Goal: Transaction & Acquisition: Purchase product/service

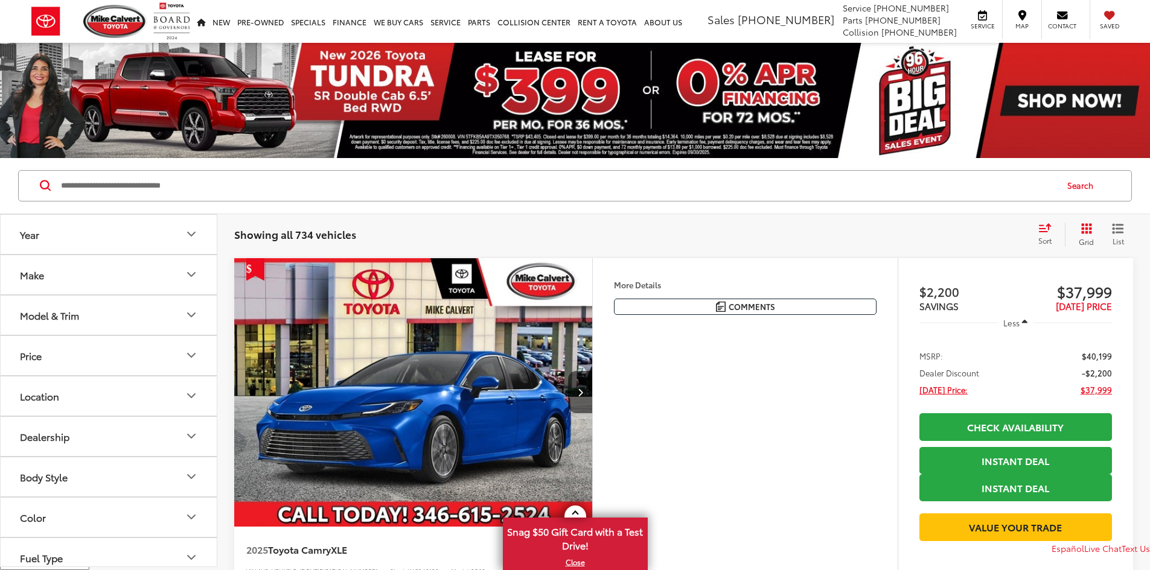
click at [192, 308] on icon "Model & Trim" at bounding box center [191, 315] width 14 height 14
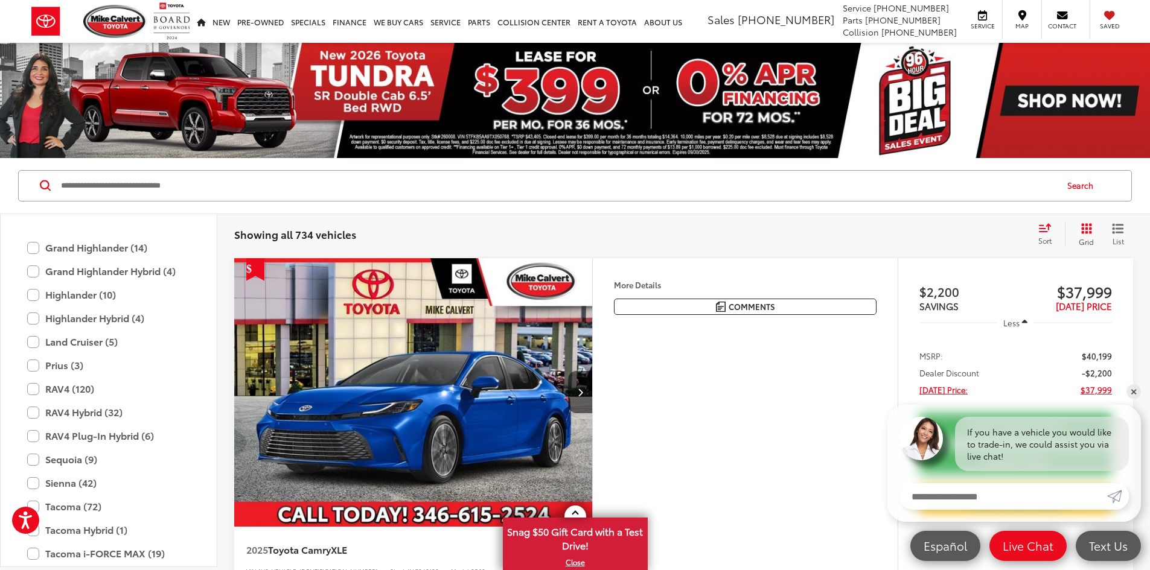
scroll to position [476, 0]
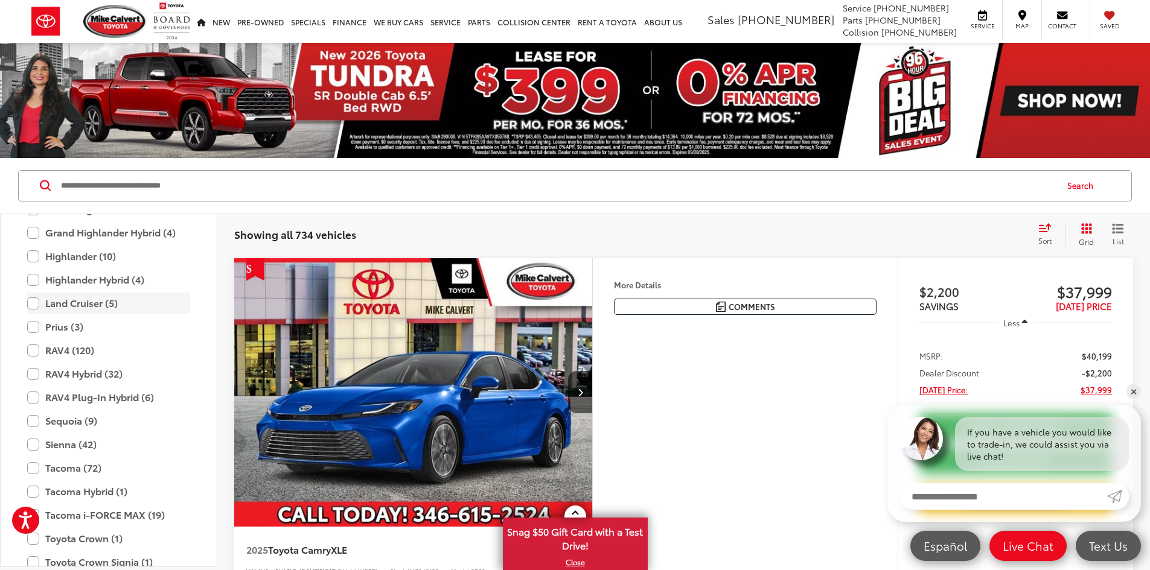
click at [37, 305] on label "Land Cruiser (5)" at bounding box center [108, 303] width 163 height 21
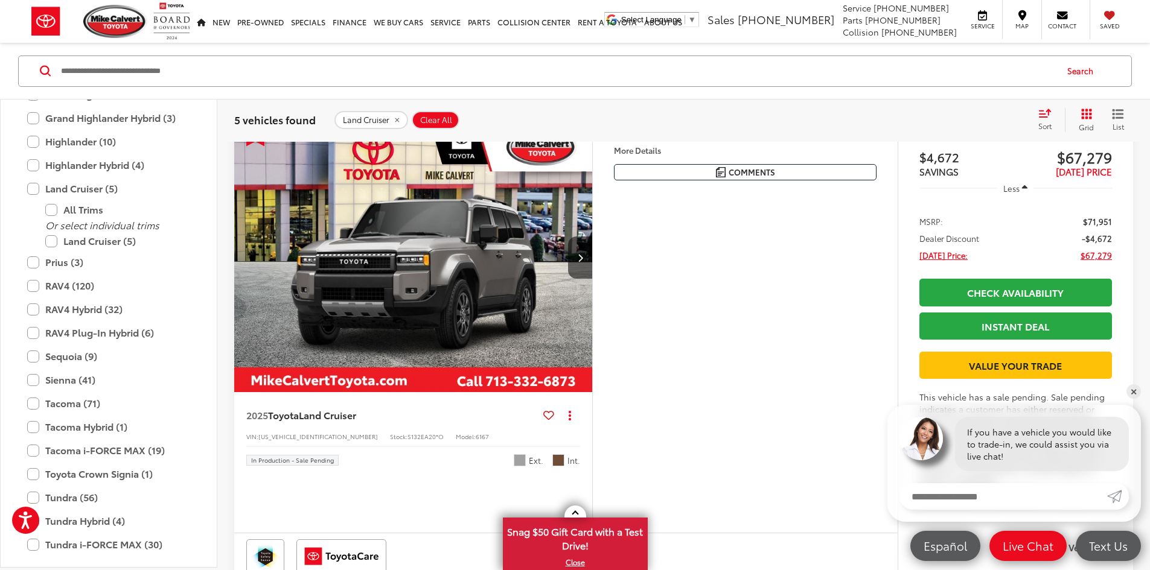
scroll to position [60, 0]
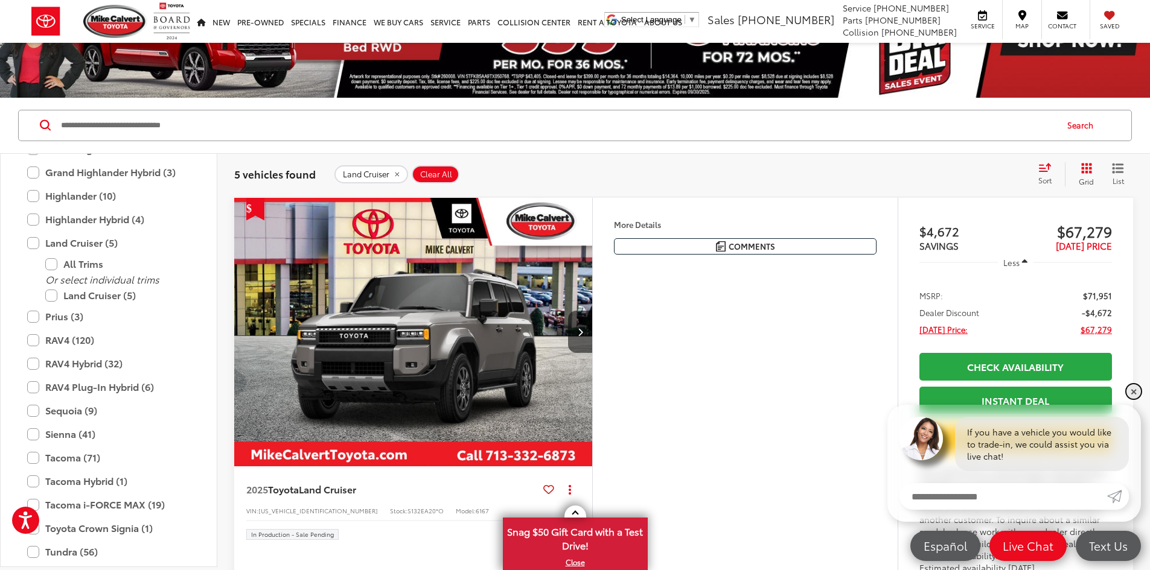
click at [1132, 388] on link "✕" at bounding box center [1133, 392] width 14 height 14
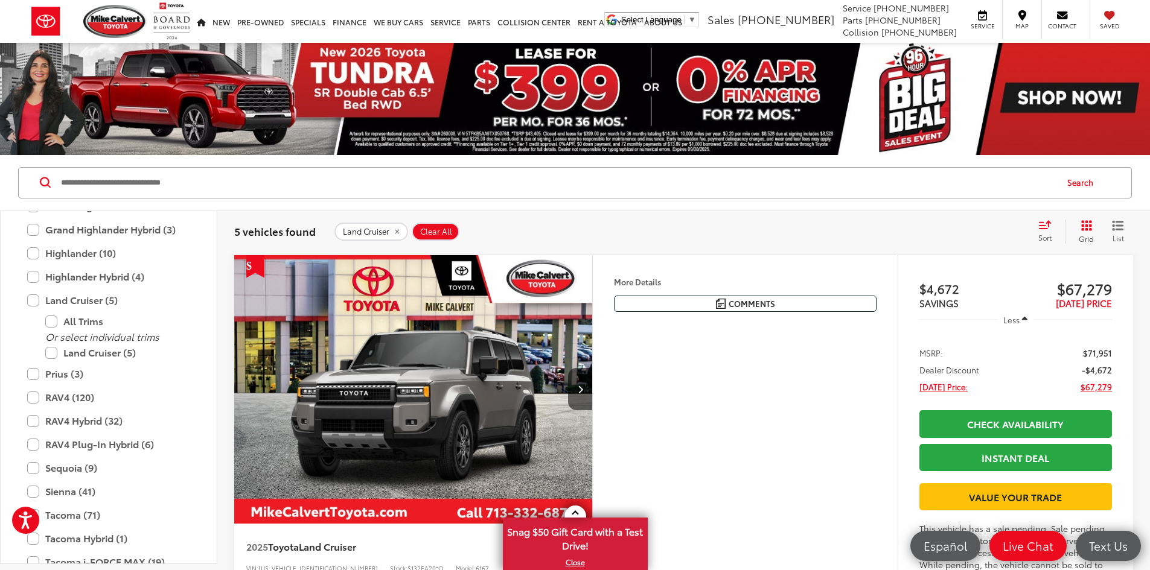
scroll to position [0, 0]
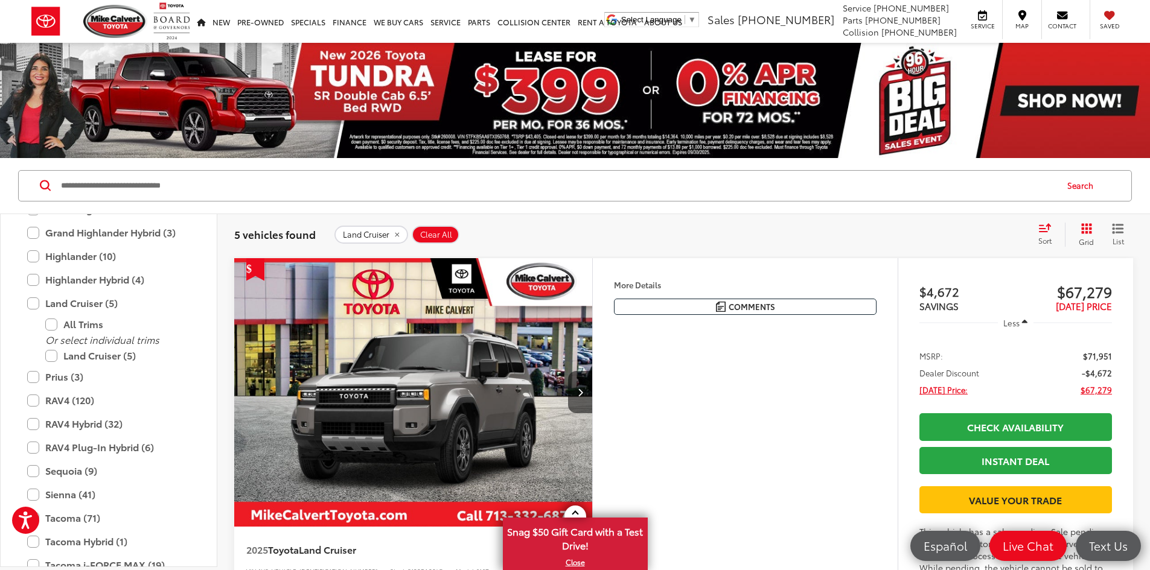
click at [444, 427] on img "2025 Toyota Land Cruiser Land Cruiser 0" at bounding box center [414, 393] width 360 height 270
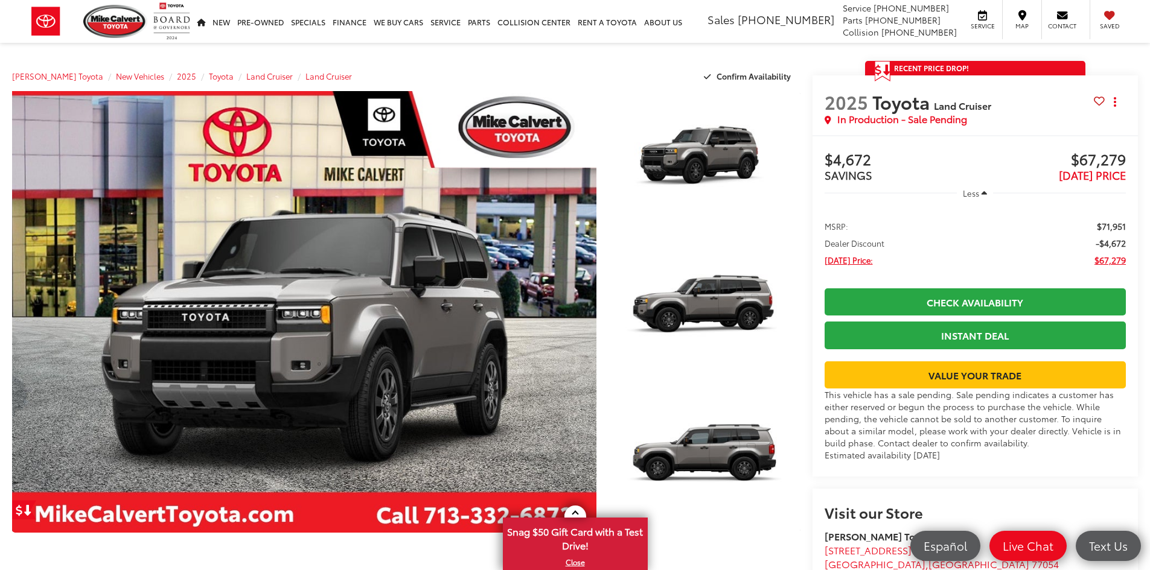
scroll to position [241, 0]
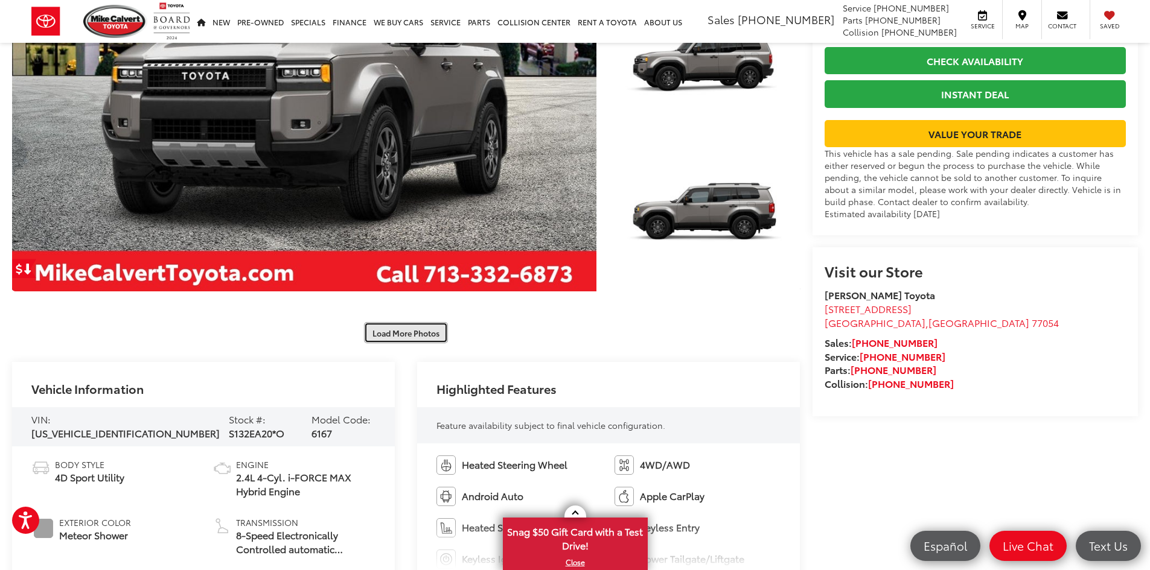
click at [389, 331] on button "Load More Photos" at bounding box center [406, 332] width 84 height 21
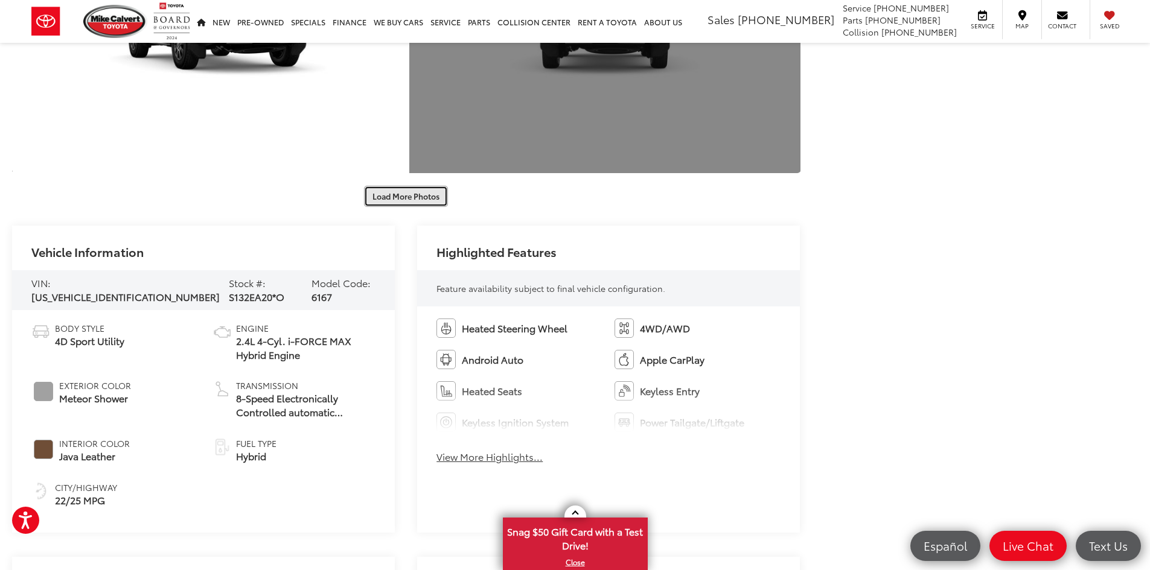
scroll to position [906, 0]
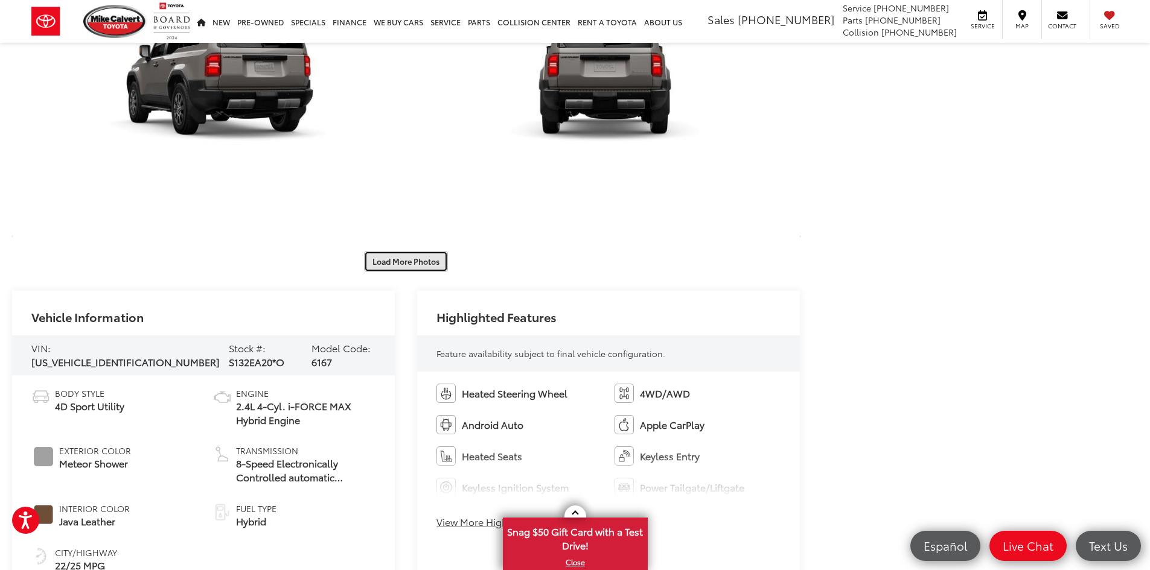
click at [407, 266] on button "Load More Photos" at bounding box center [406, 261] width 84 height 21
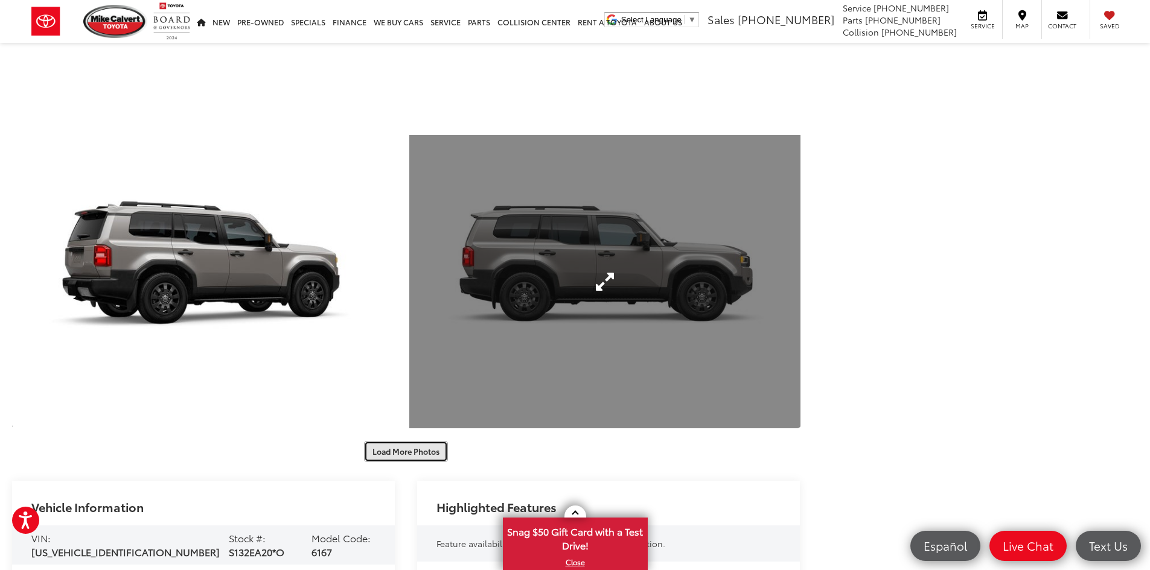
scroll to position [1509, 0]
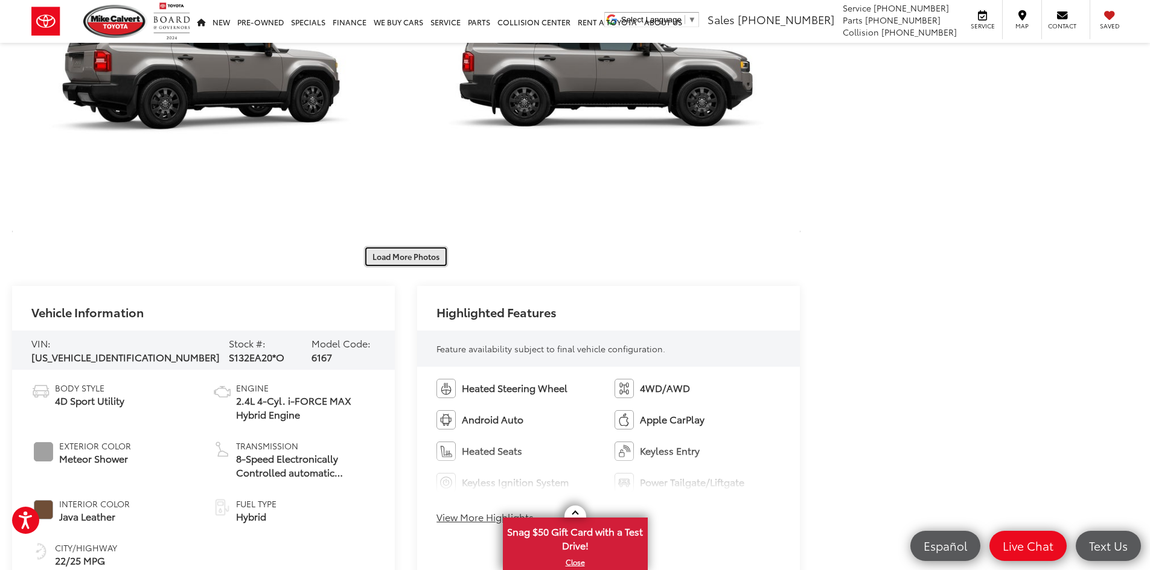
click at [426, 264] on button "Load More Photos" at bounding box center [406, 256] width 84 height 21
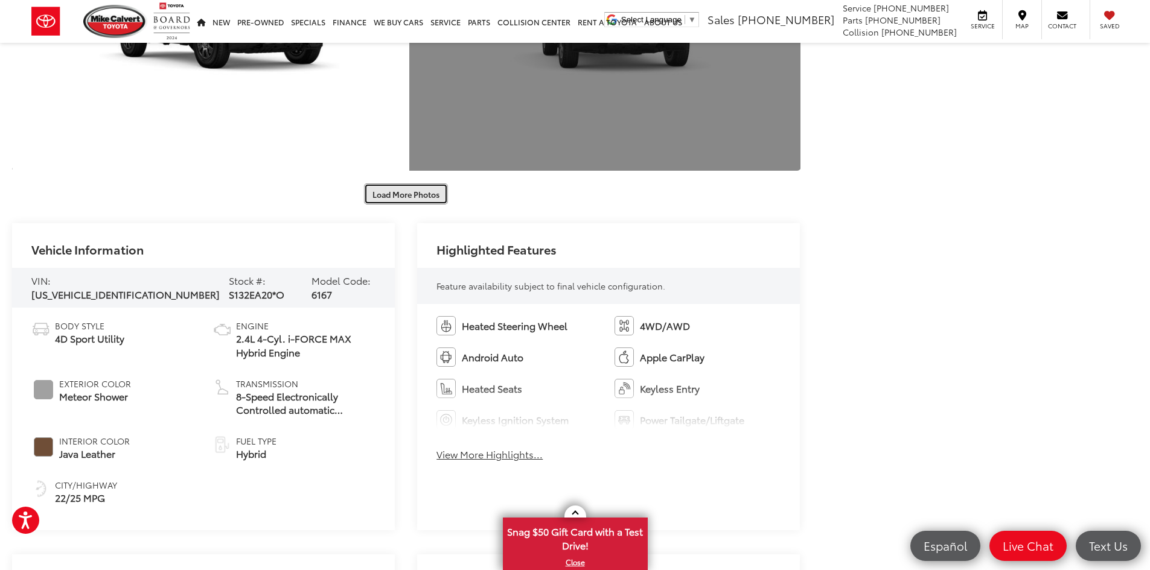
scroll to position [2173, 0]
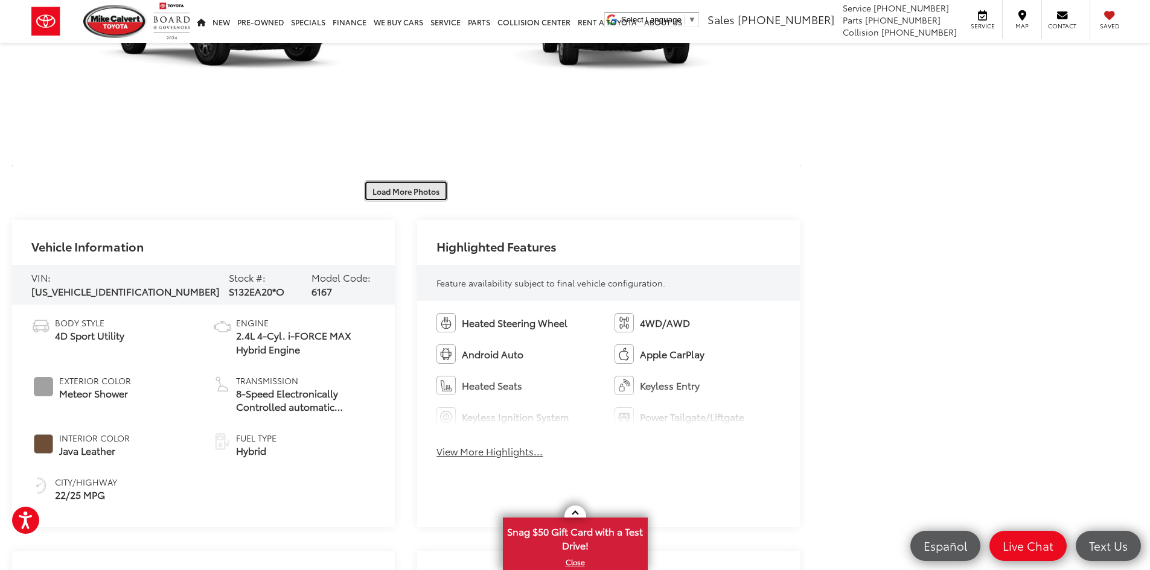
click at [408, 191] on button "Load More Photos" at bounding box center [406, 191] width 84 height 21
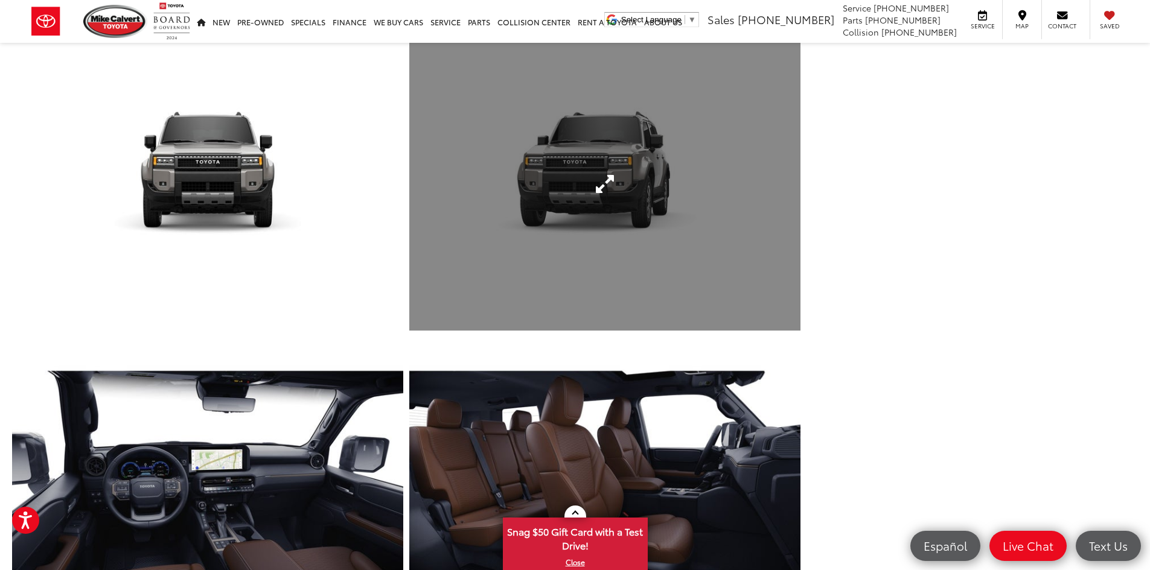
scroll to position [2475, 0]
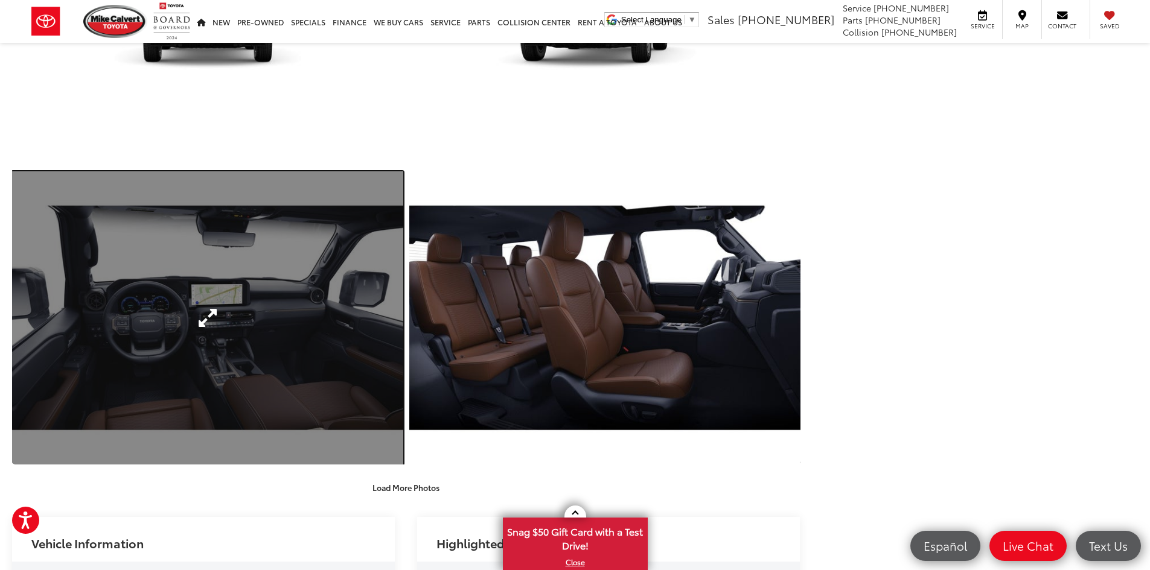
click at [282, 320] on link "Expand Photo 18" at bounding box center [207, 317] width 391 height 293
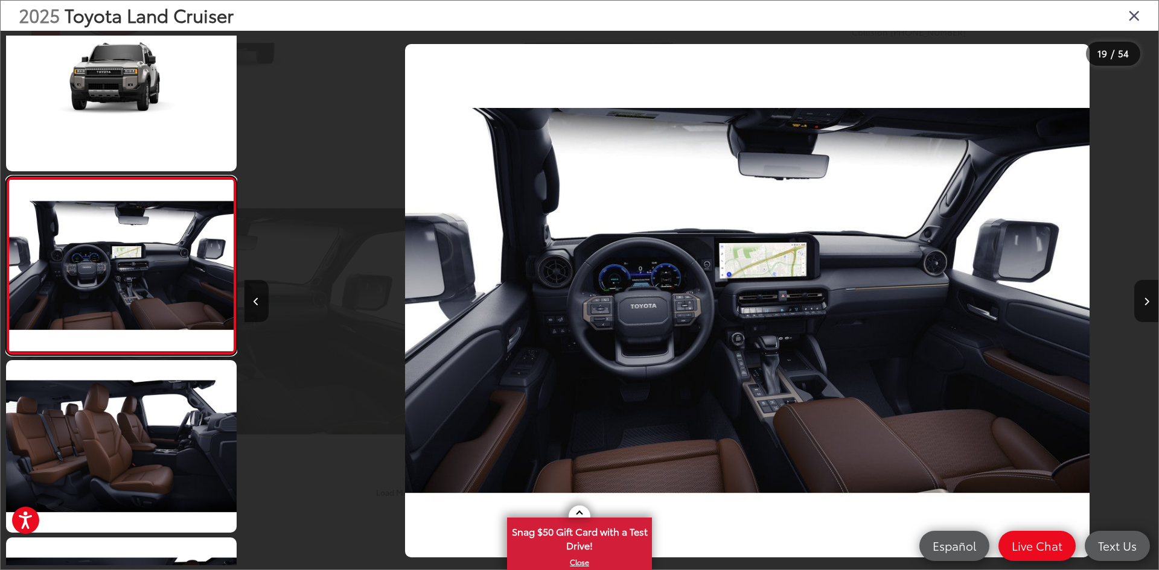
scroll to position [0, 16456]
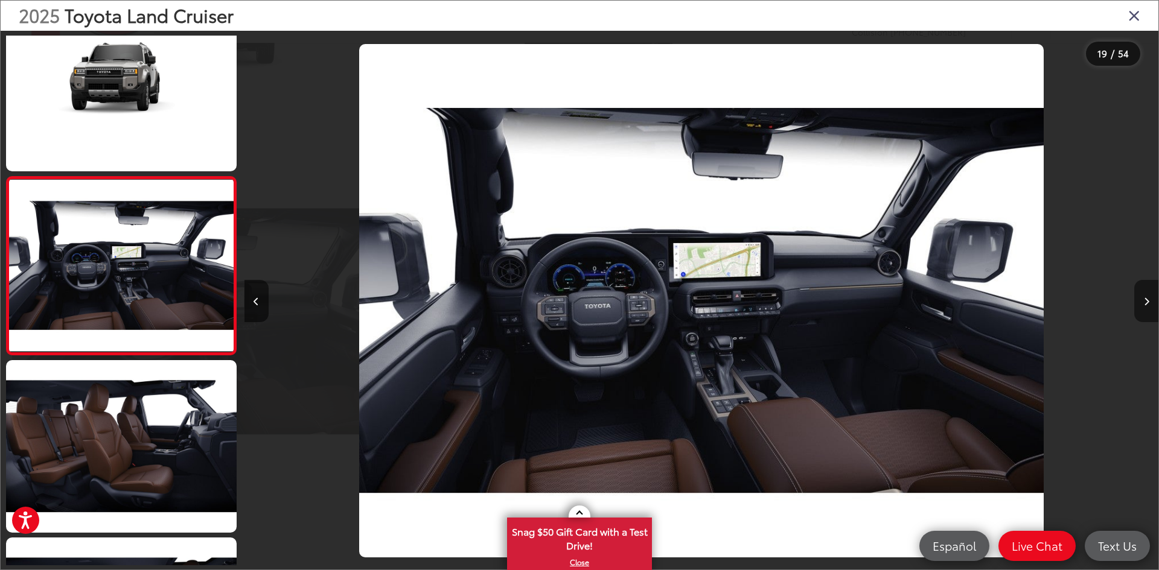
click at [1149, 302] on button "Next image" at bounding box center [1146, 301] width 24 height 42
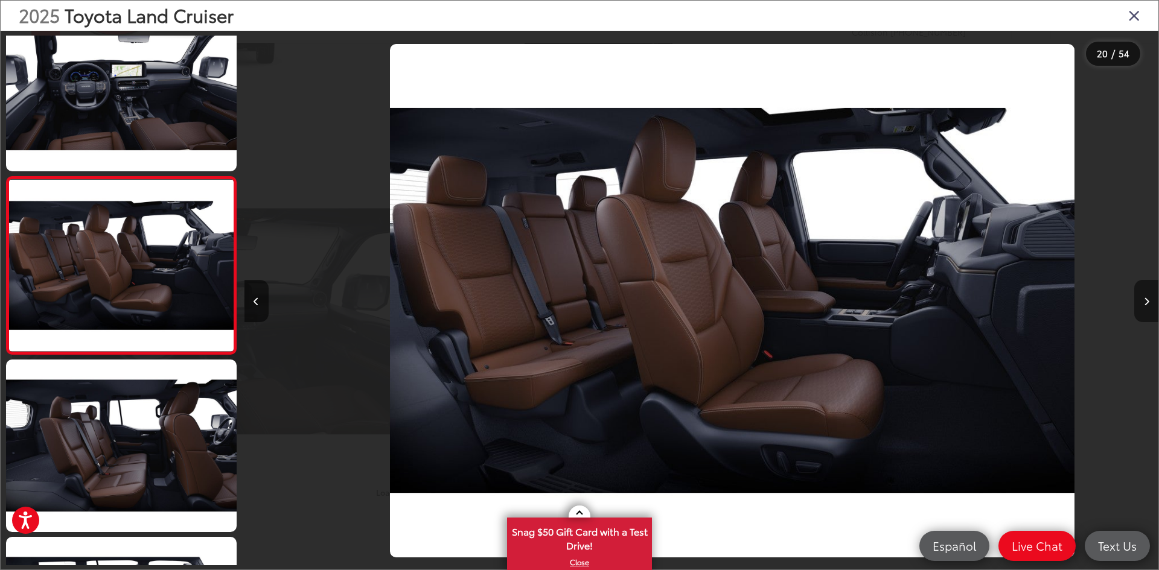
scroll to position [0, 17370]
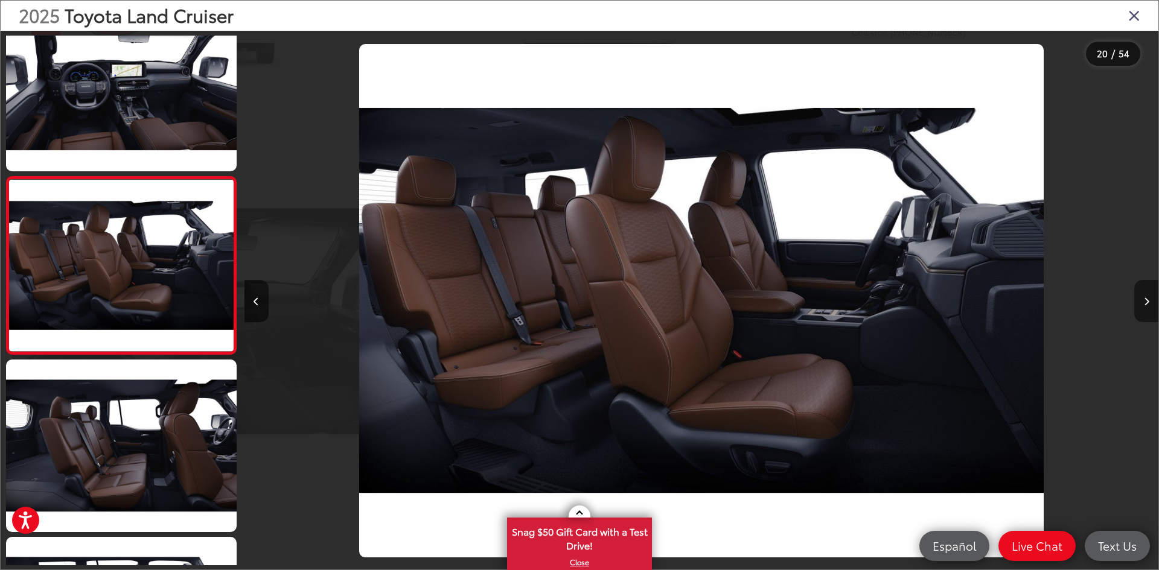
click at [1146, 298] on icon "Next image" at bounding box center [1146, 302] width 5 height 8
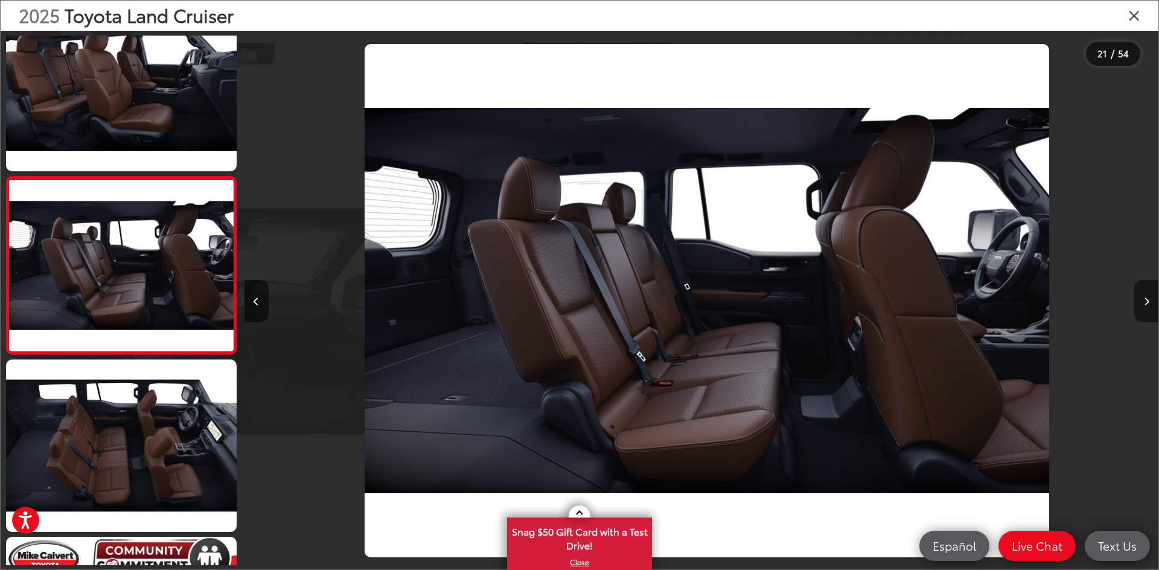
scroll to position [0, 18284]
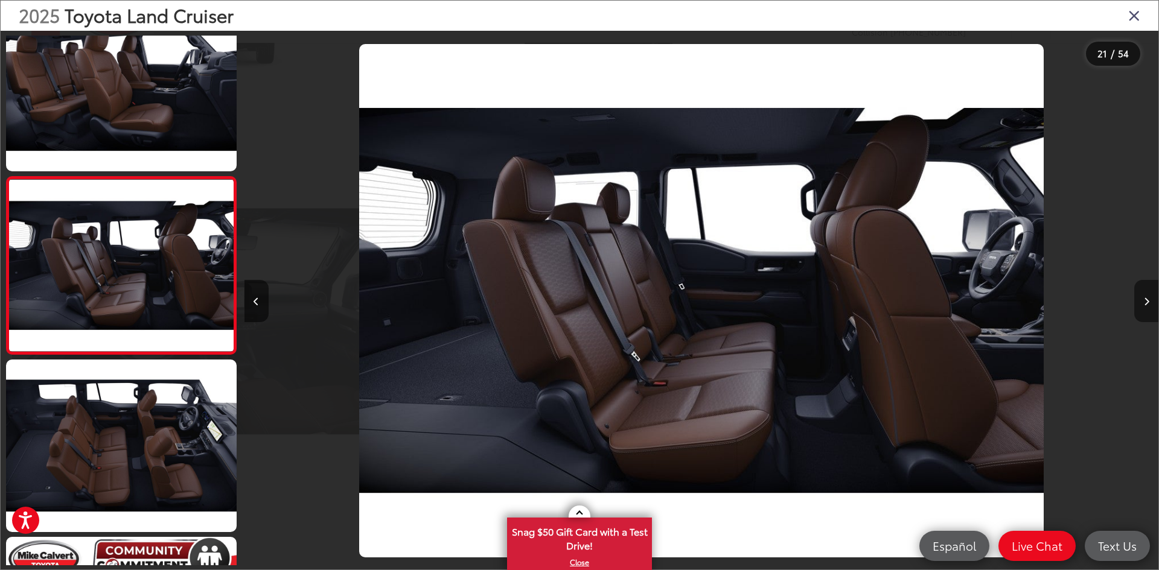
click at [1146, 298] on icon "Next image" at bounding box center [1146, 302] width 5 height 8
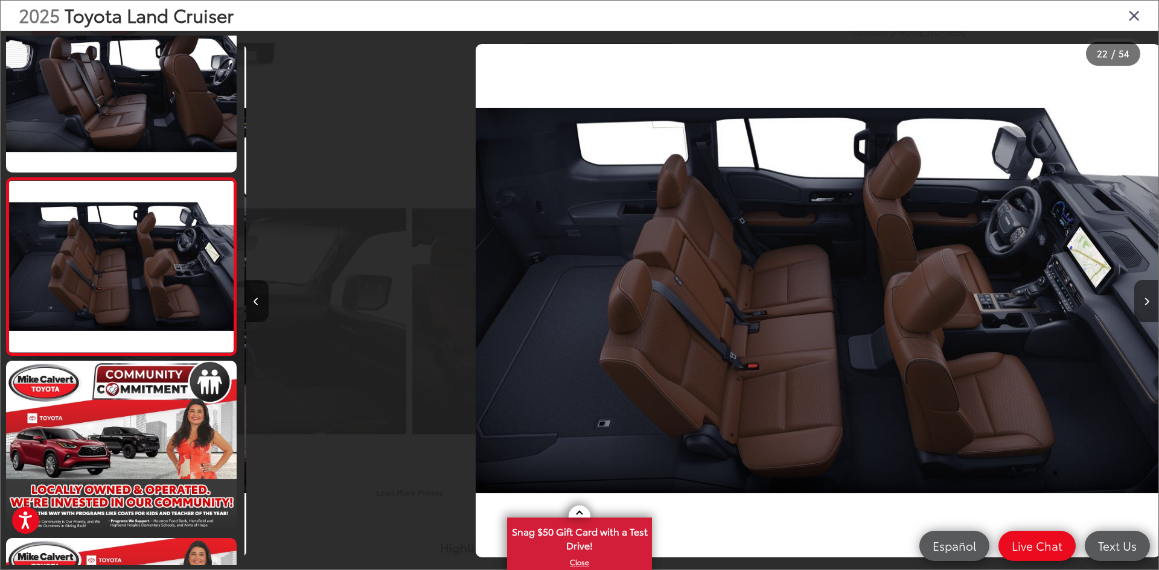
scroll to position [3590, 0]
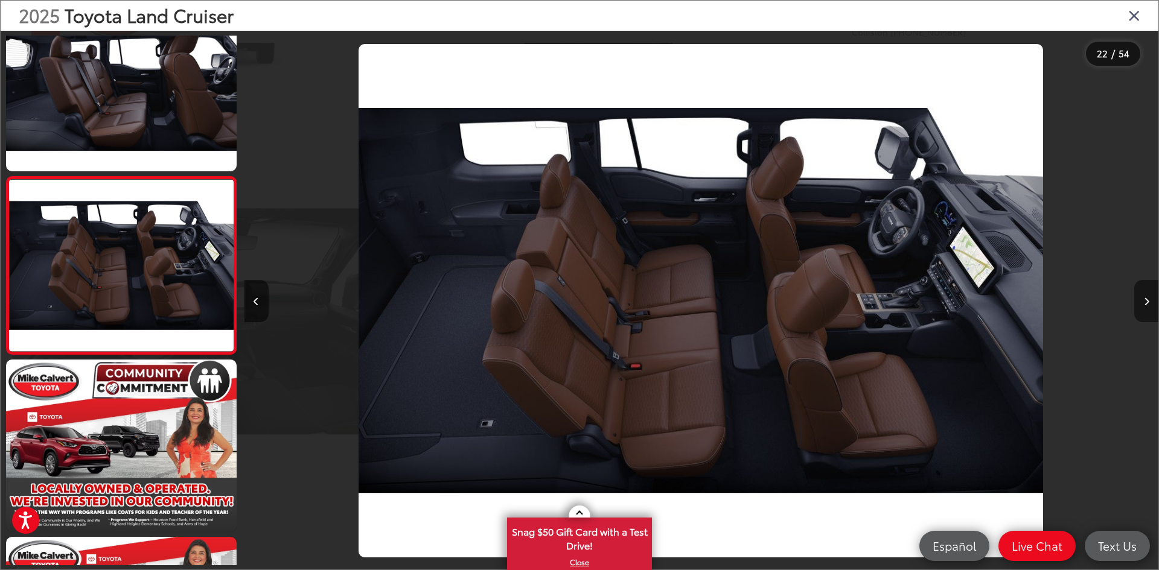
click at [1146, 298] on icon "Next image" at bounding box center [1146, 302] width 5 height 8
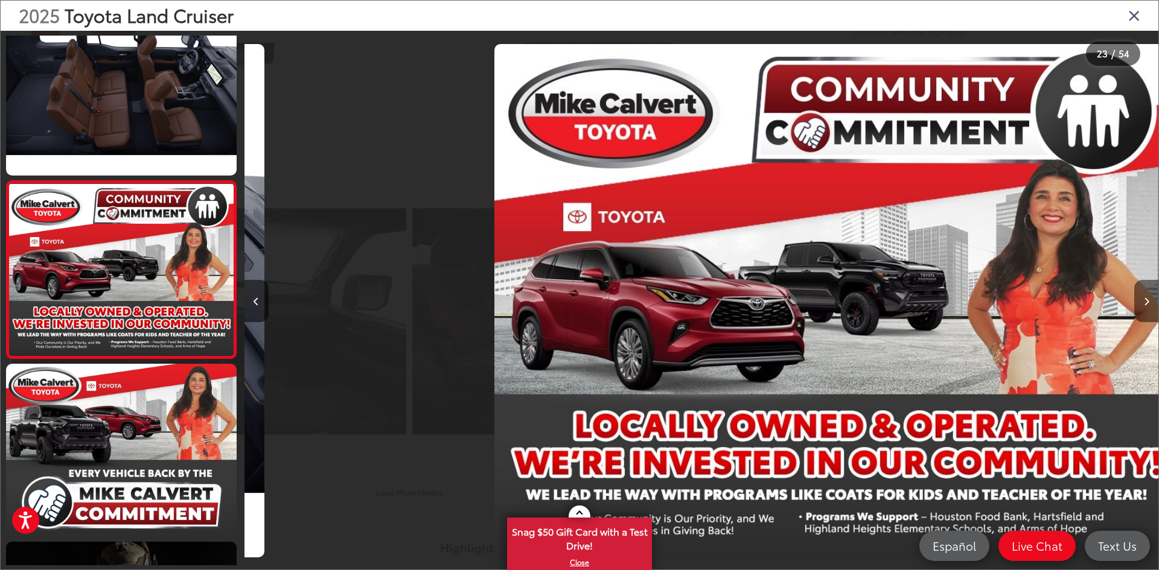
scroll to position [3767, 0]
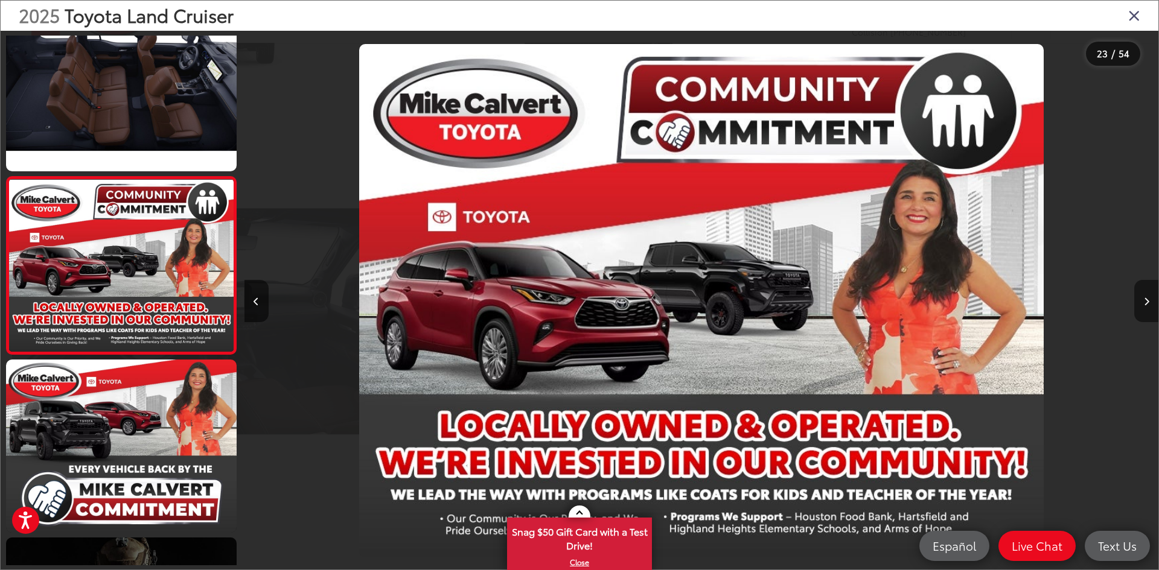
click at [1146, 298] on icon "Next image" at bounding box center [1146, 302] width 5 height 8
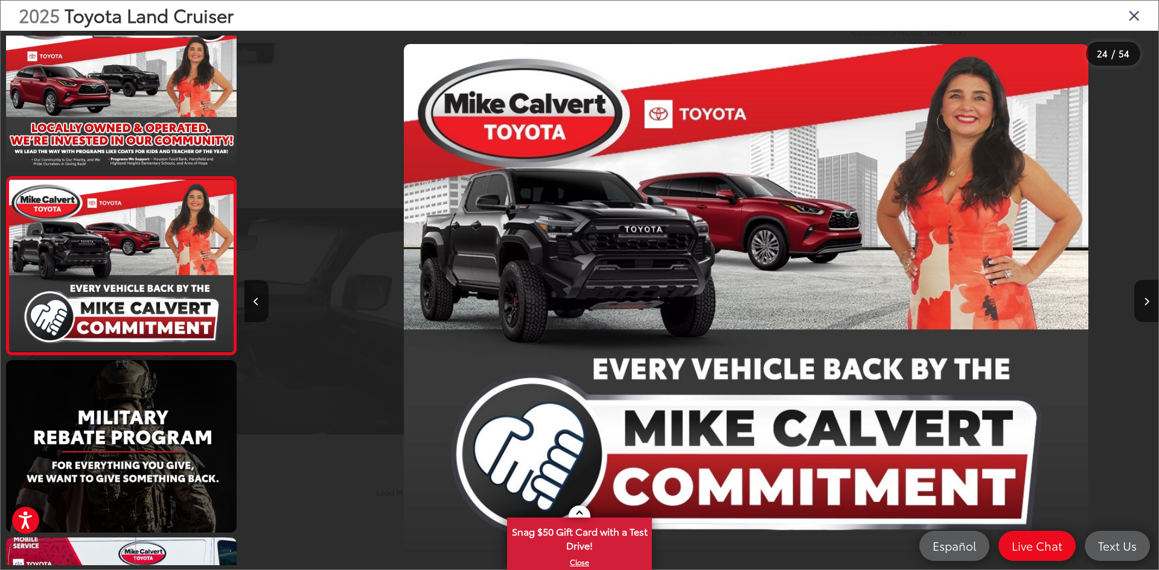
scroll to position [0, 0]
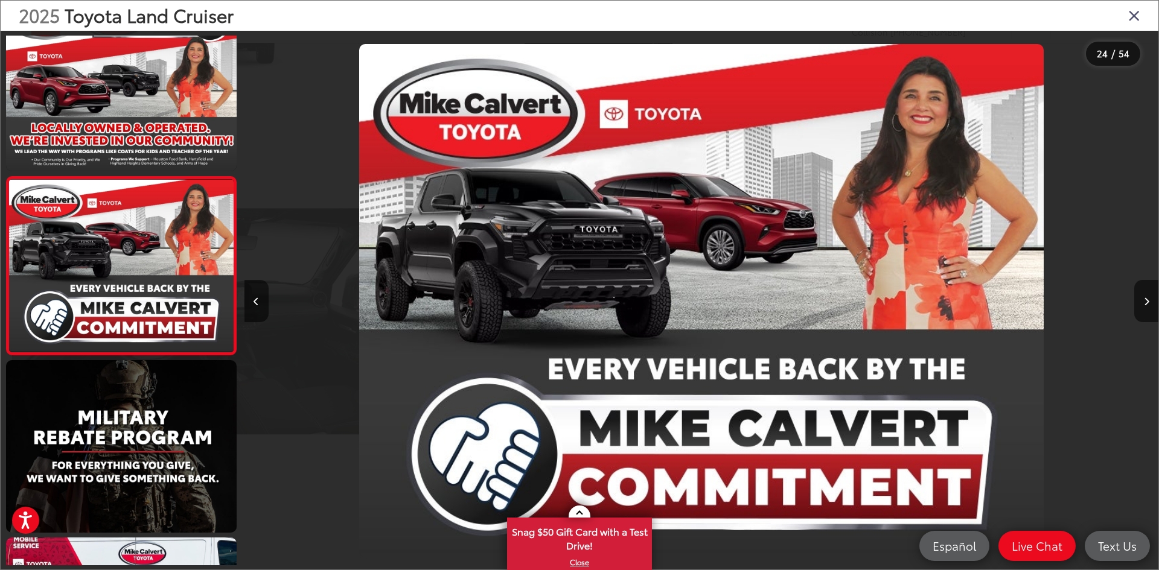
click at [1134, 18] on icon "Close gallery" at bounding box center [1134, 15] width 12 height 16
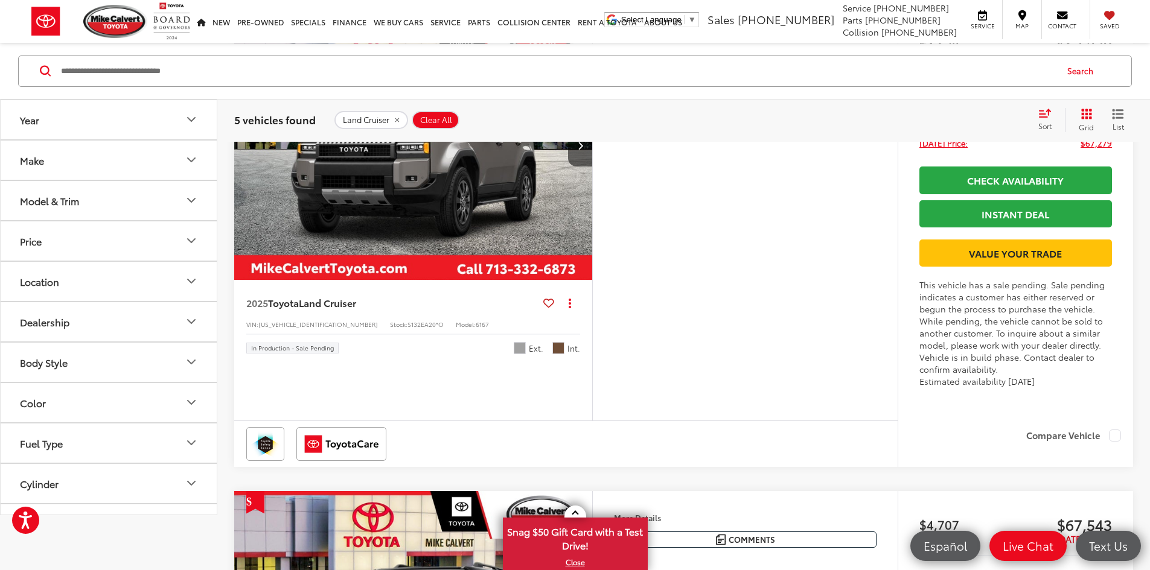
scroll to position [60, 0]
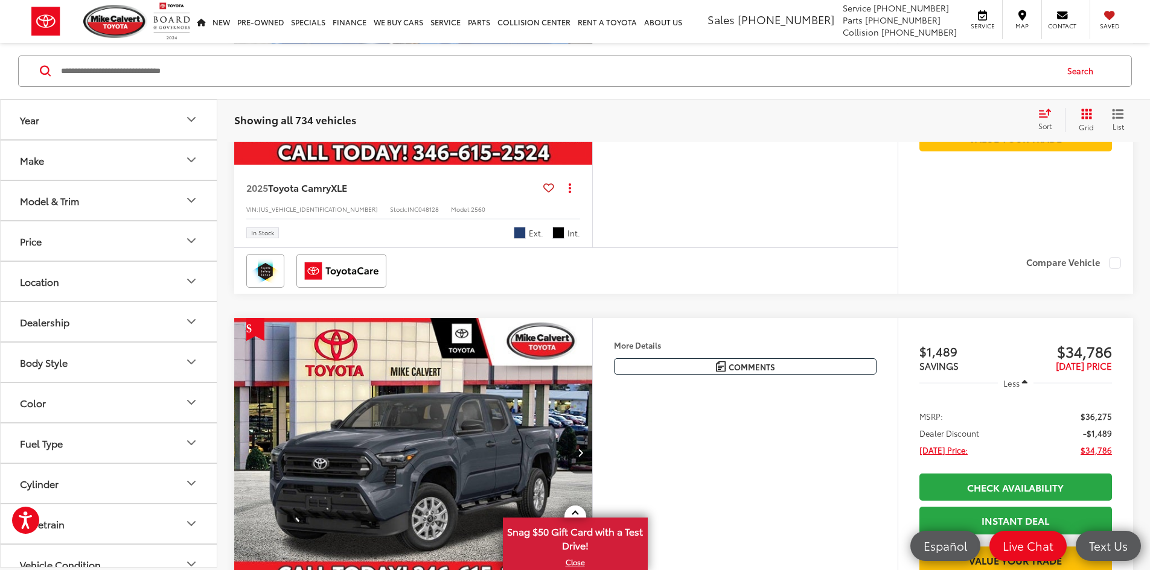
click at [196, 211] on button "Model & Trim" at bounding box center [109, 200] width 217 height 39
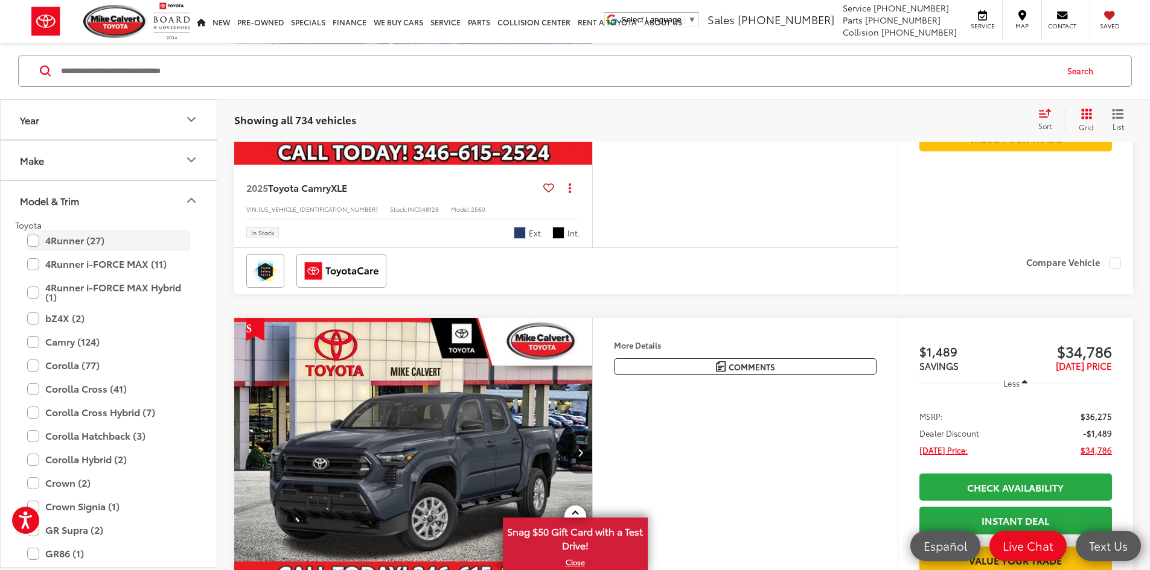
click at [33, 237] on label "4Runner (27)" at bounding box center [108, 240] width 163 height 21
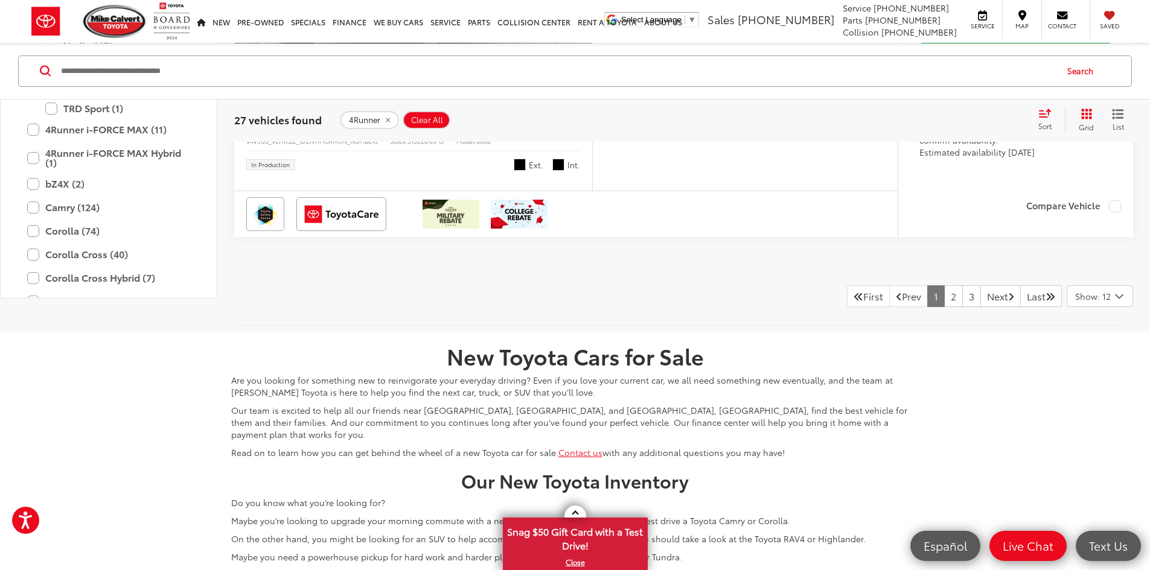
scroll to position [5005, 0]
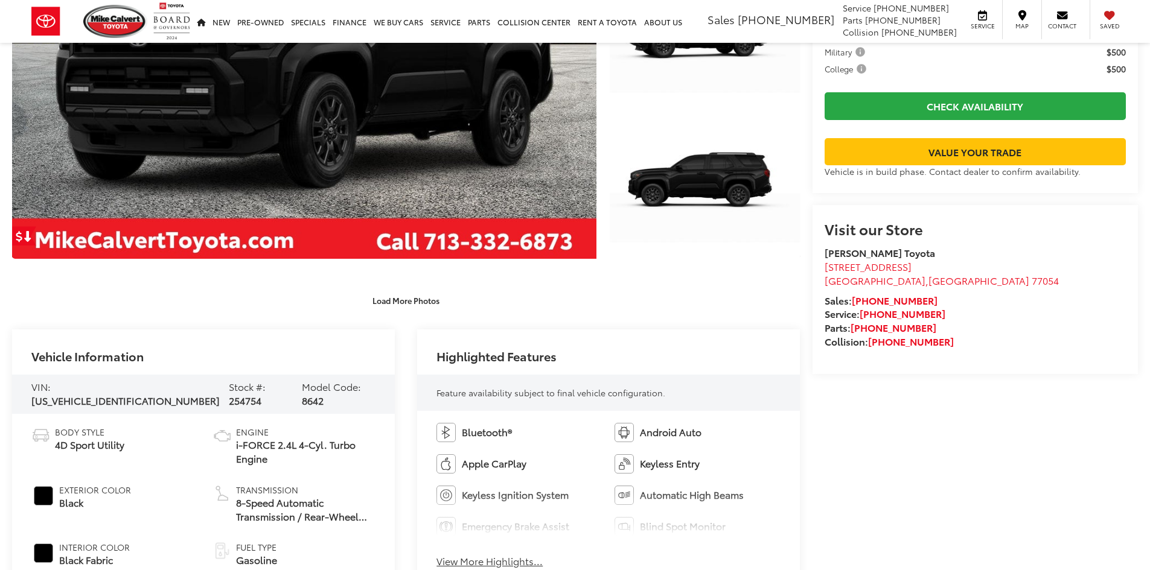
scroll to position [302, 0]
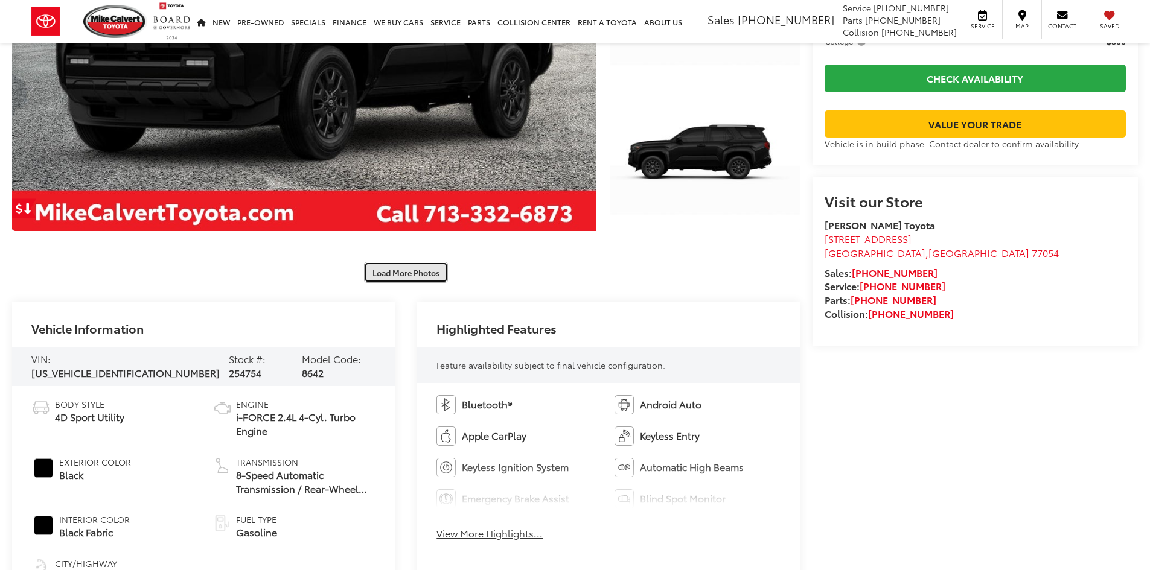
click at [411, 273] on button "Load More Photos" at bounding box center [406, 272] width 84 height 21
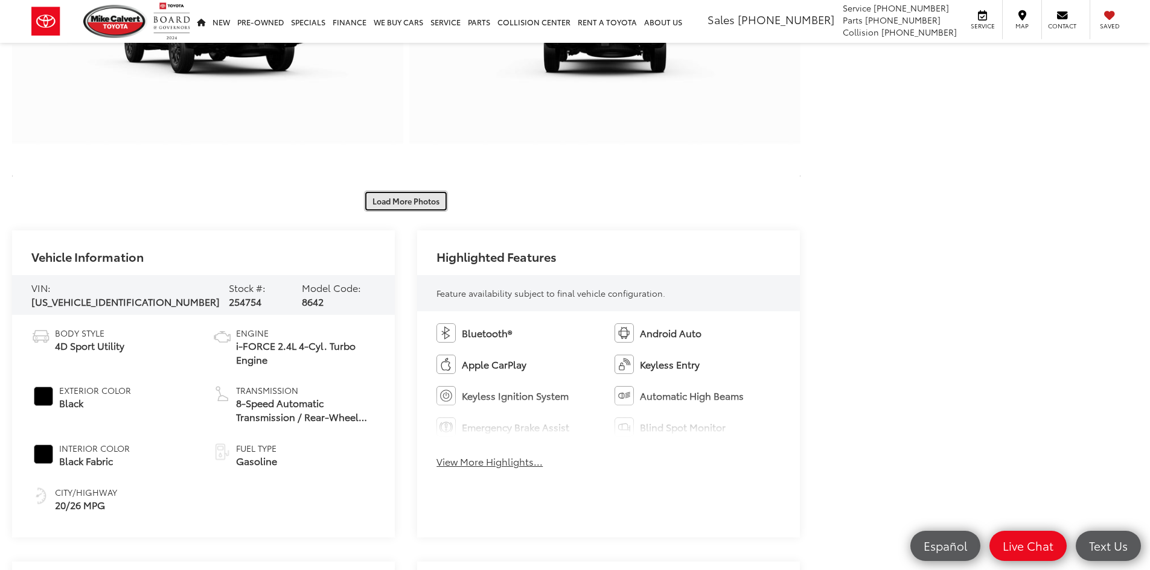
scroll to position [0, 0]
click at [426, 197] on button "Load More Photos" at bounding box center [406, 201] width 84 height 21
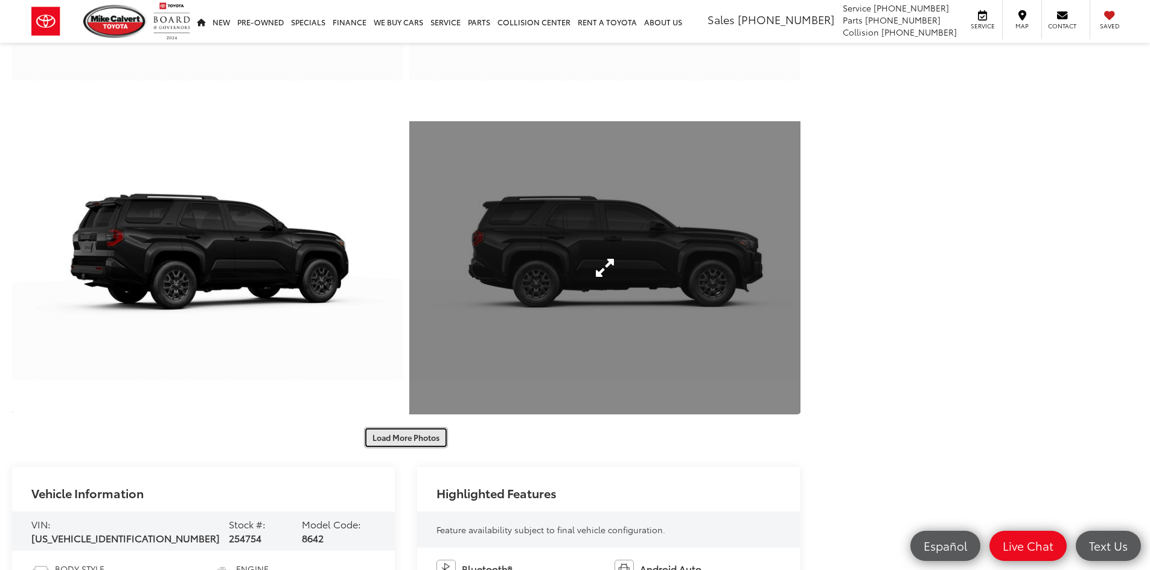
scroll to position [1630, 0]
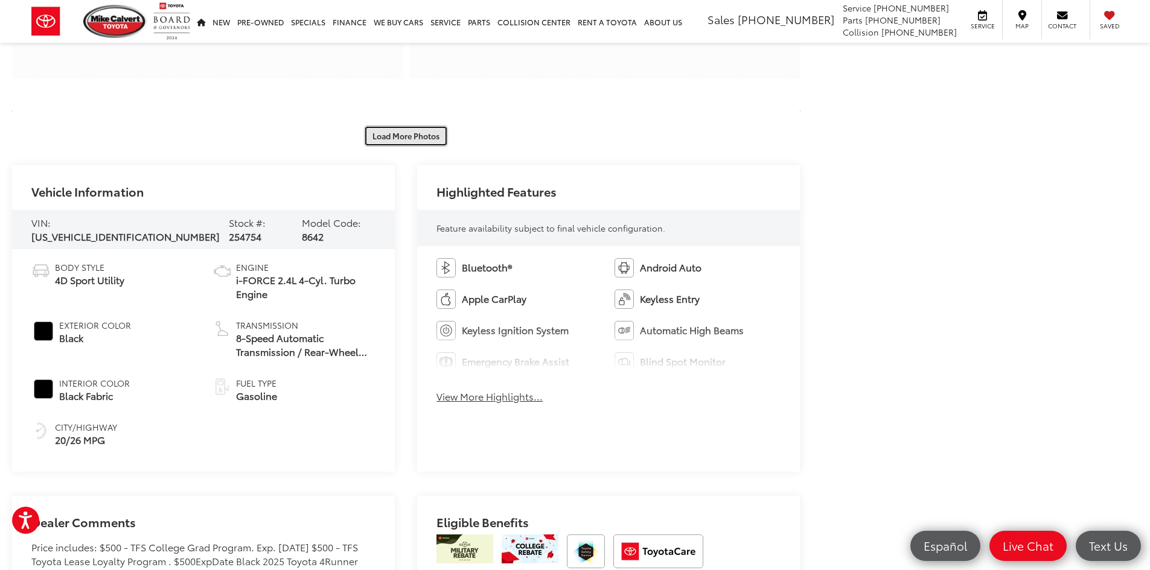
click at [414, 137] on button "Load More Photos" at bounding box center [406, 136] width 84 height 21
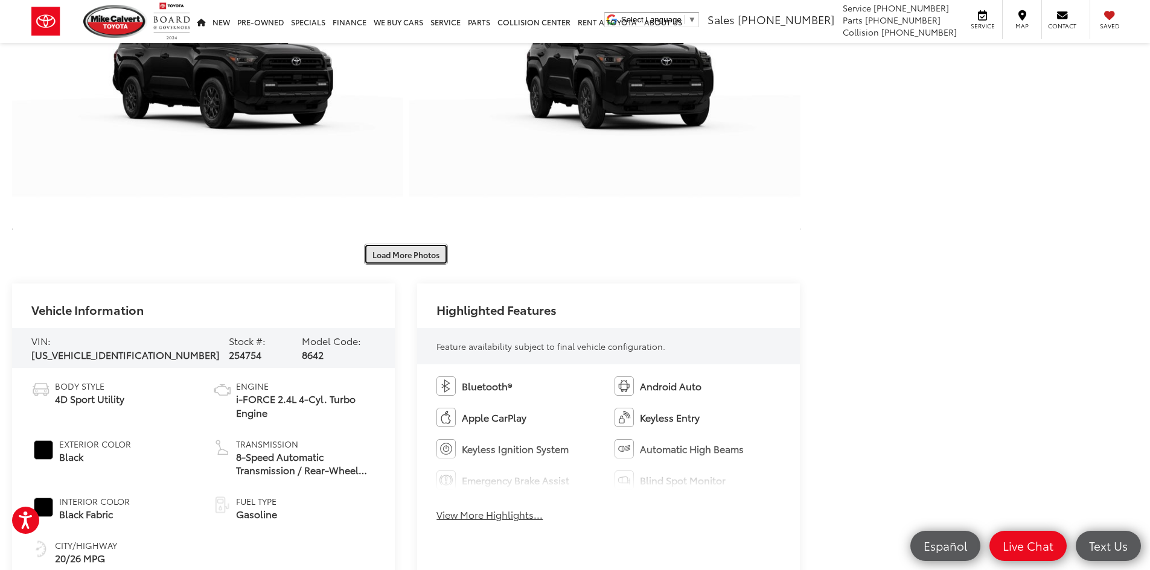
scroll to position [2113, 0]
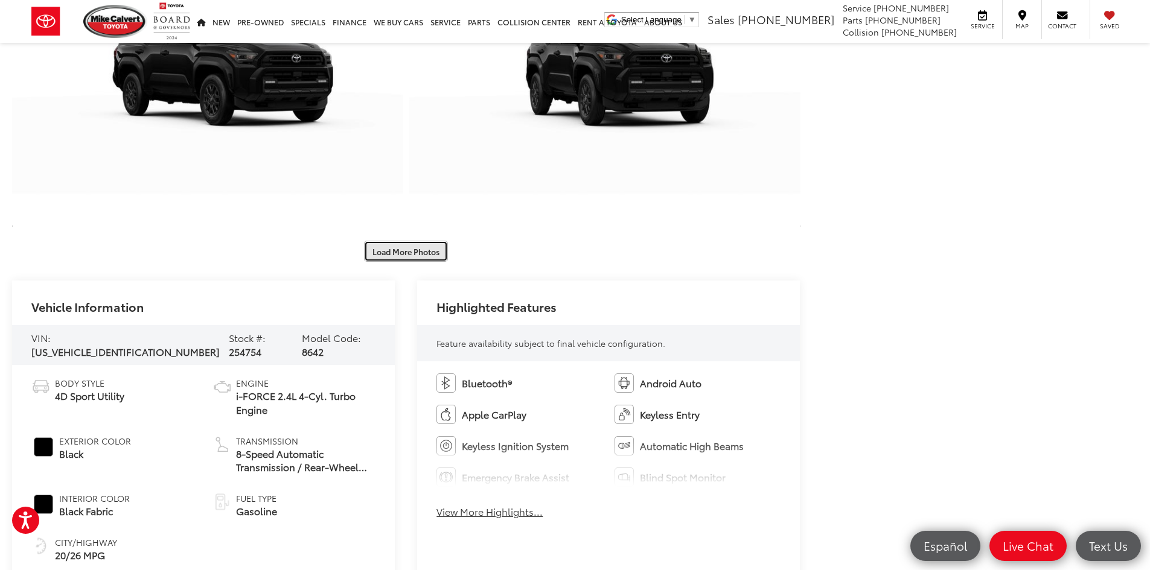
click at [410, 243] on button "Load More Photos" at bounding box center [406, 251] width 84 height 21
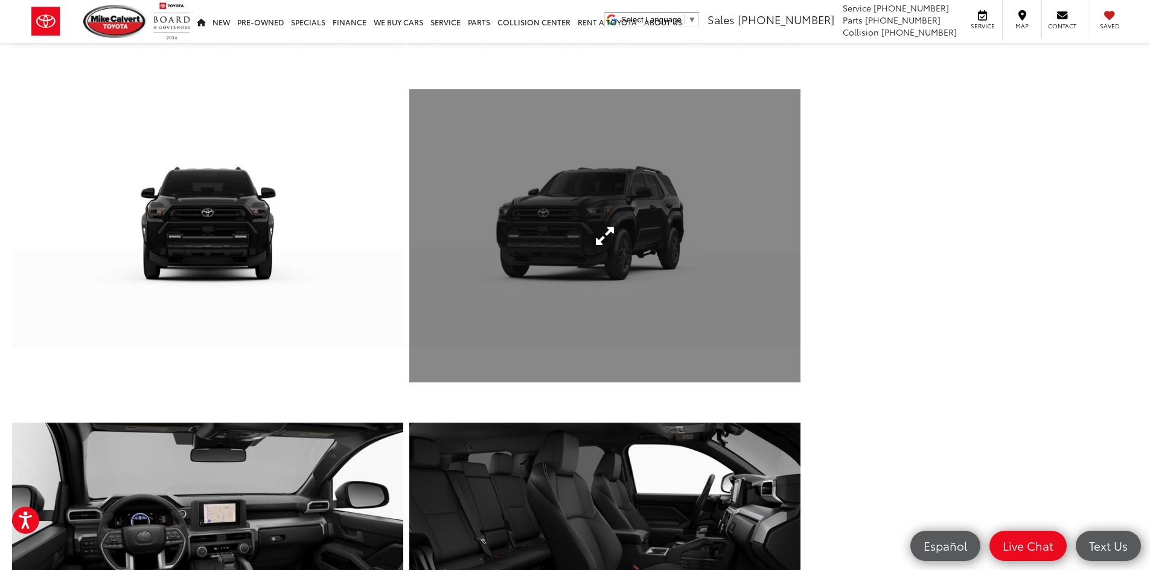
scroll to position [2475, 0]
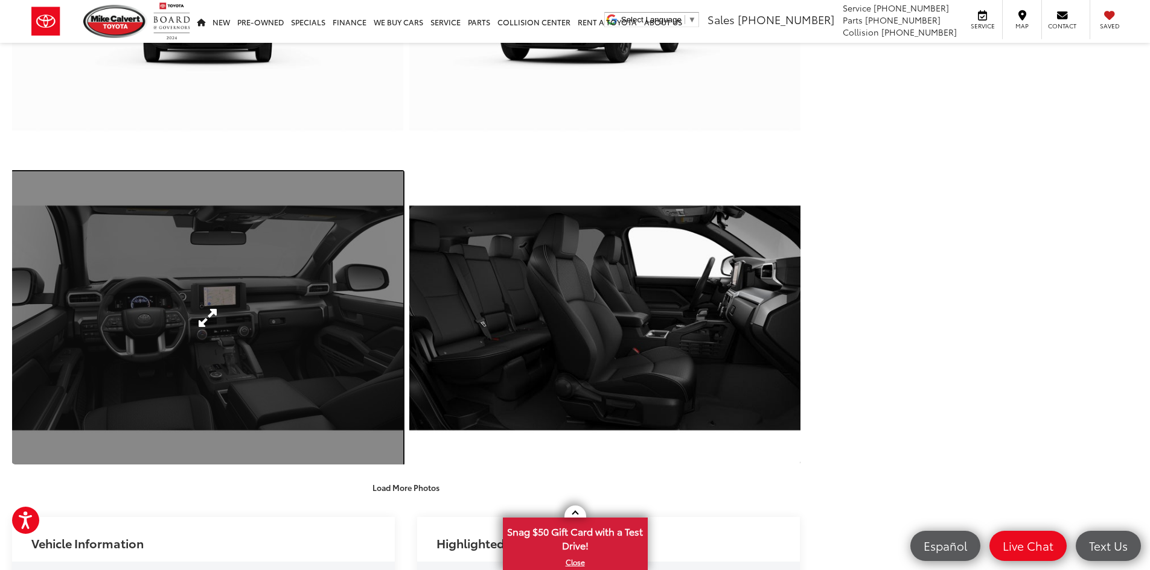
click at [272, 306] on link "Expand Photo 18" at bounding box center [207, 317] width 391 height 293
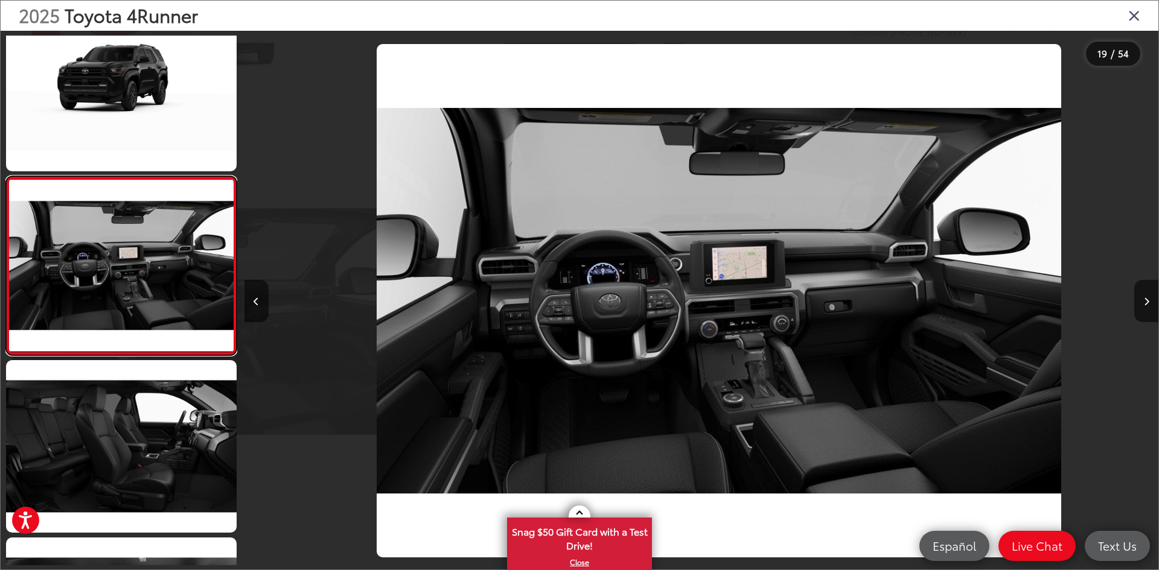
scroll to position [0, 16456]
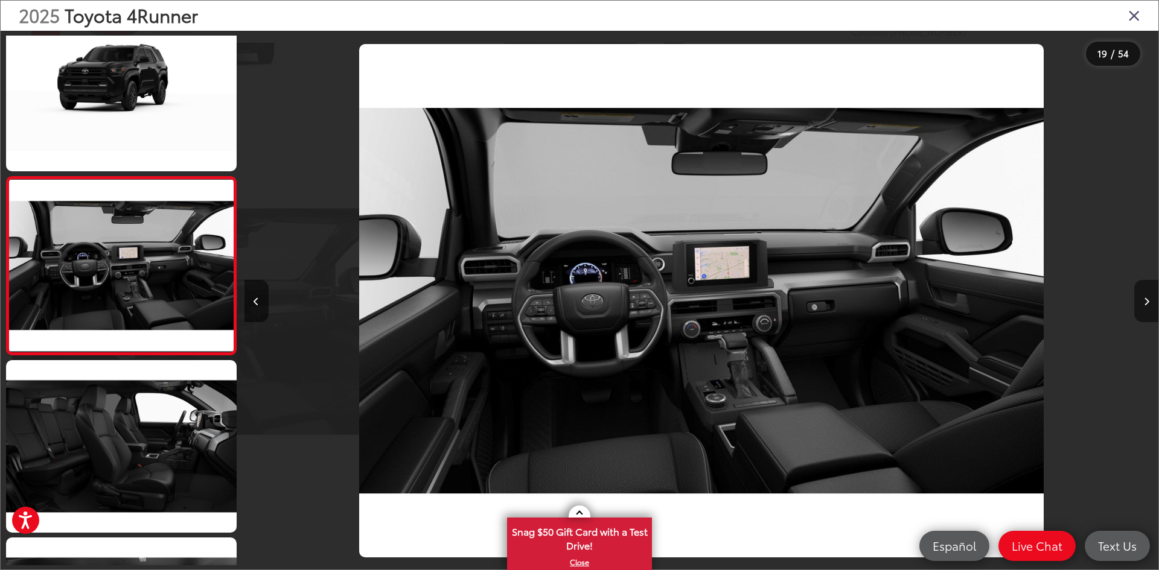
click at [1149, 307] on button "Next image" at bounding box center [1146, 301] width 24 height 42
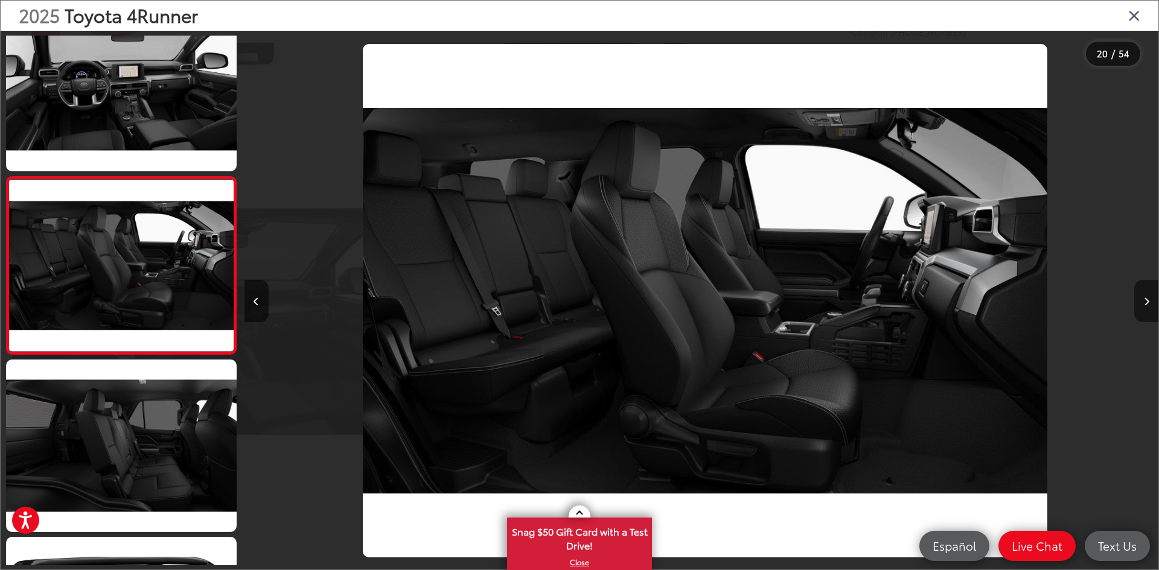
scroll to position [0, 17370]
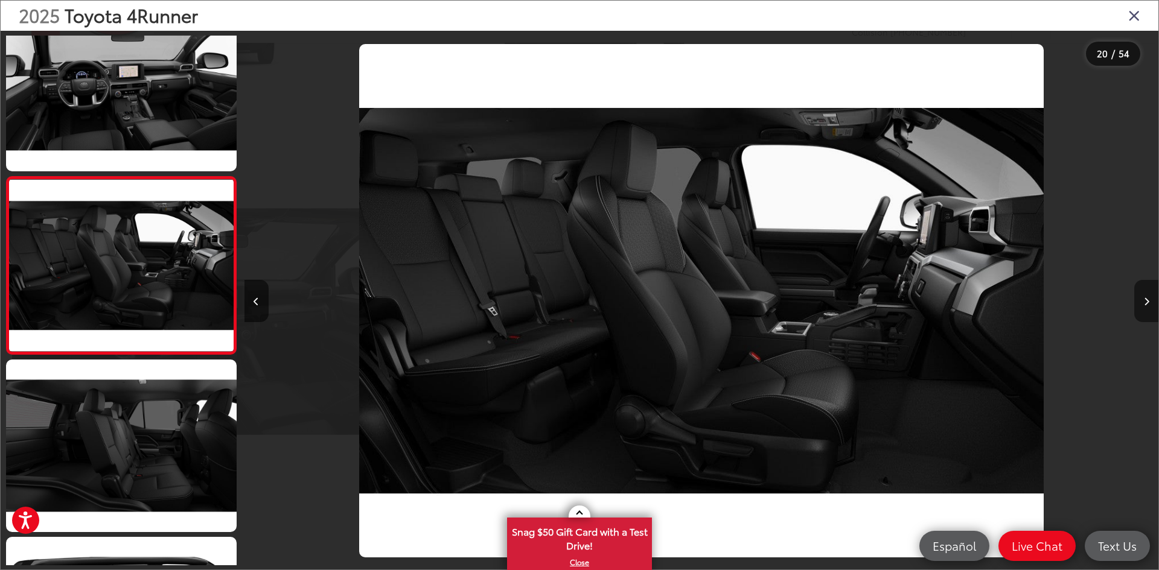
click at [1149, 305] on button "Next image" at bounding box center [1146, 301] width 24 height 42
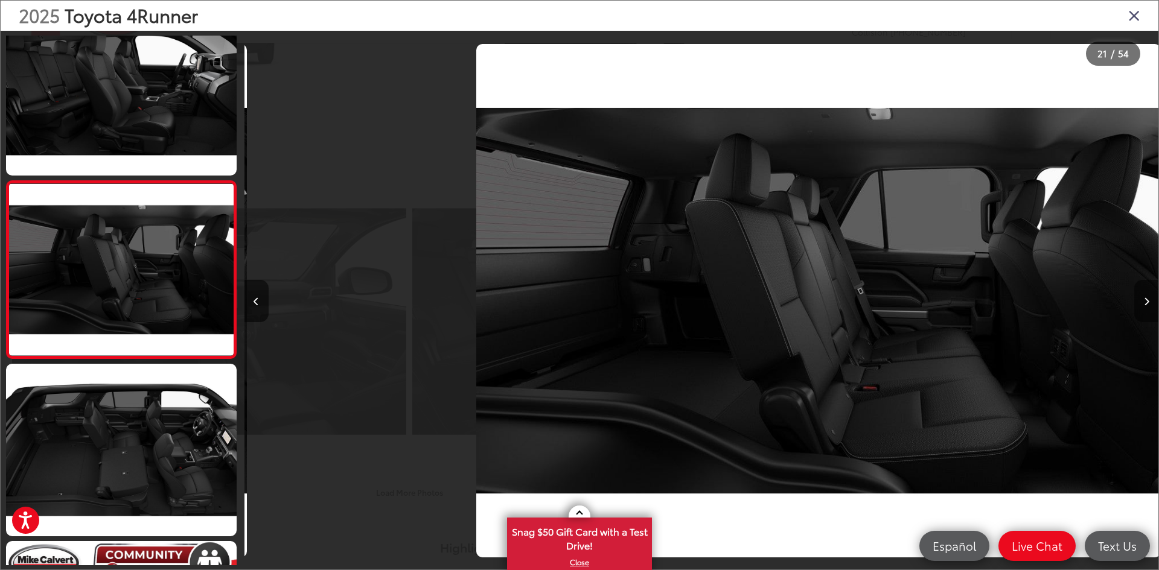
scroll to position [3412, 0]
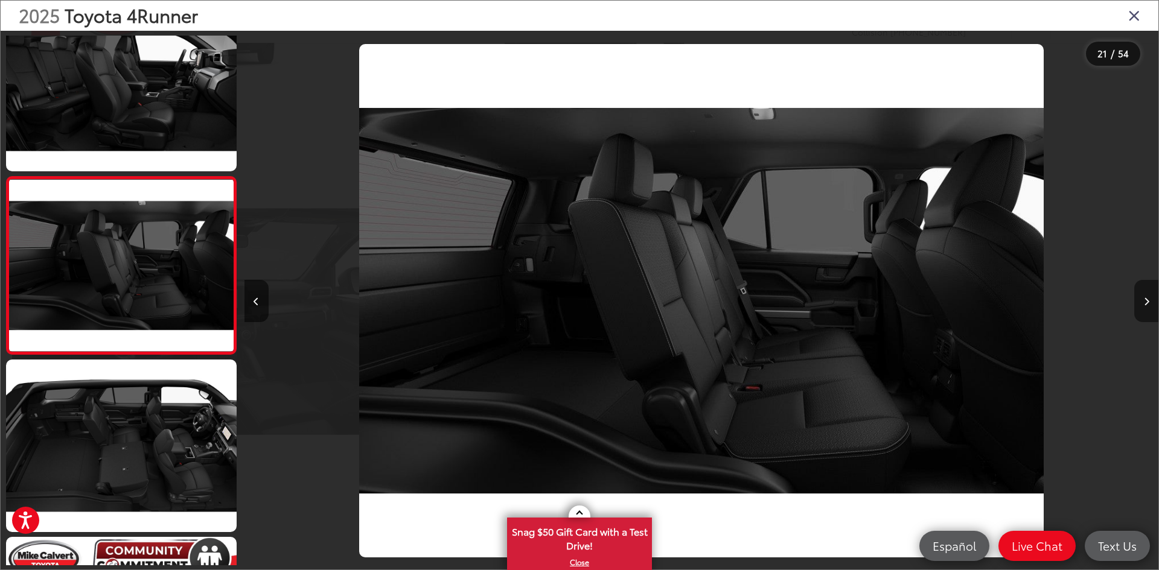
click at [1149, 305] on button "Next image" at bounding box center [1146, 301] width 24 height 42
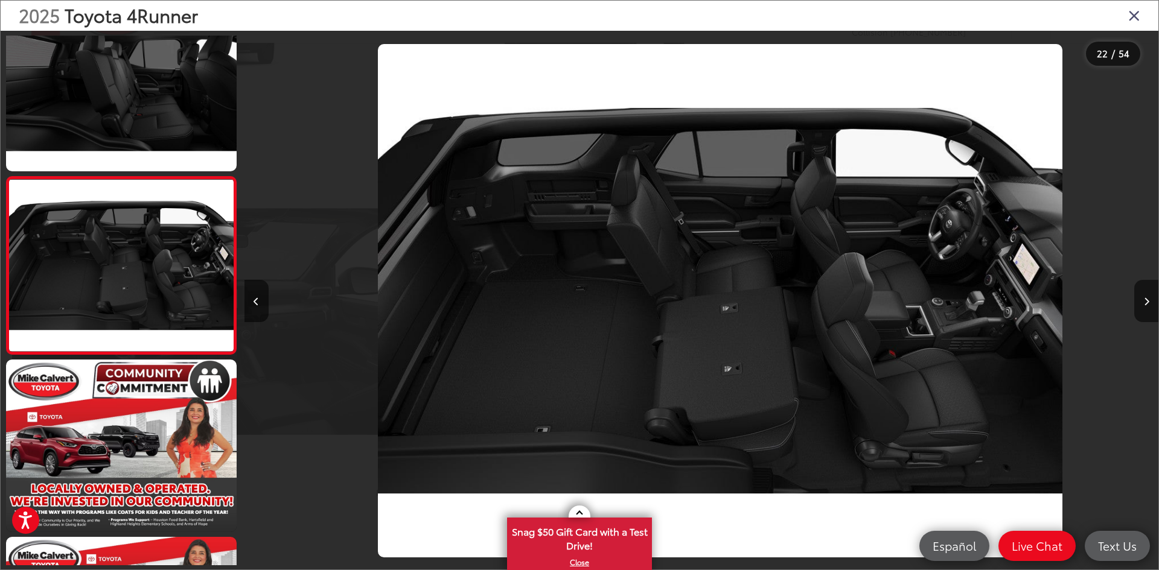
scroll to position [0, 19199]
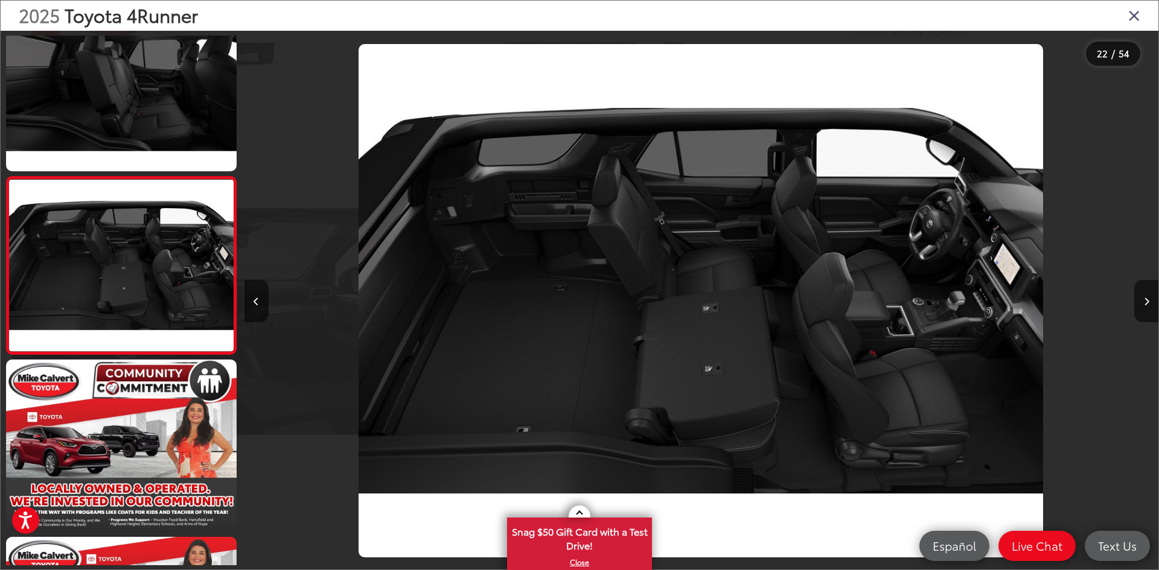
click at [1135, 18] on icon "Close gallery" at bounding box center [1134, 15] width 12 height 16
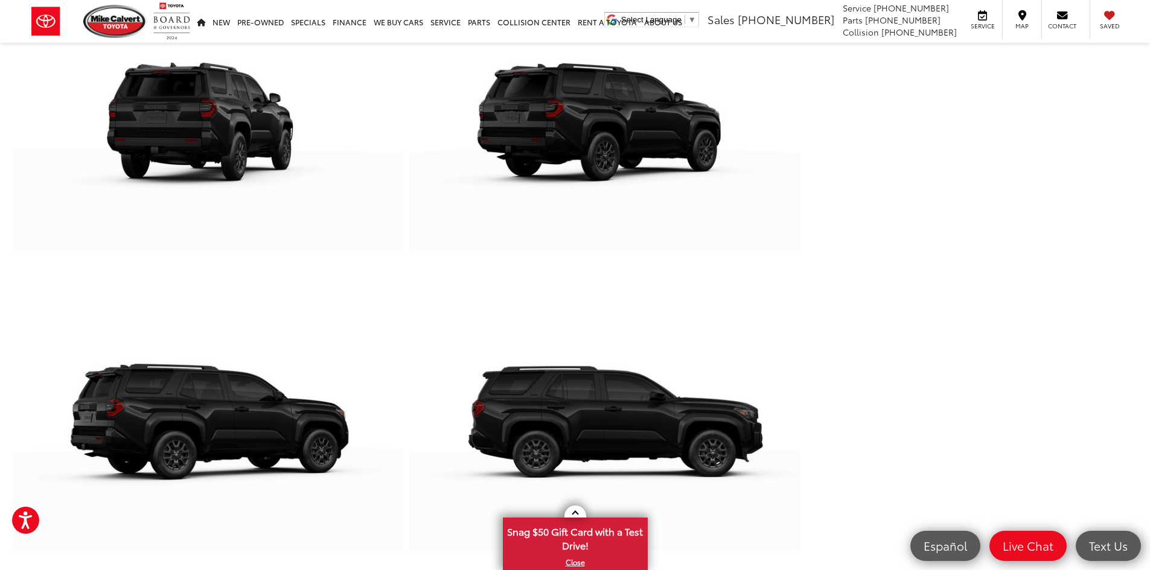
scroll to position [0, 0]
